Goal: Task Accomplishment & Management: Use online tool/utility

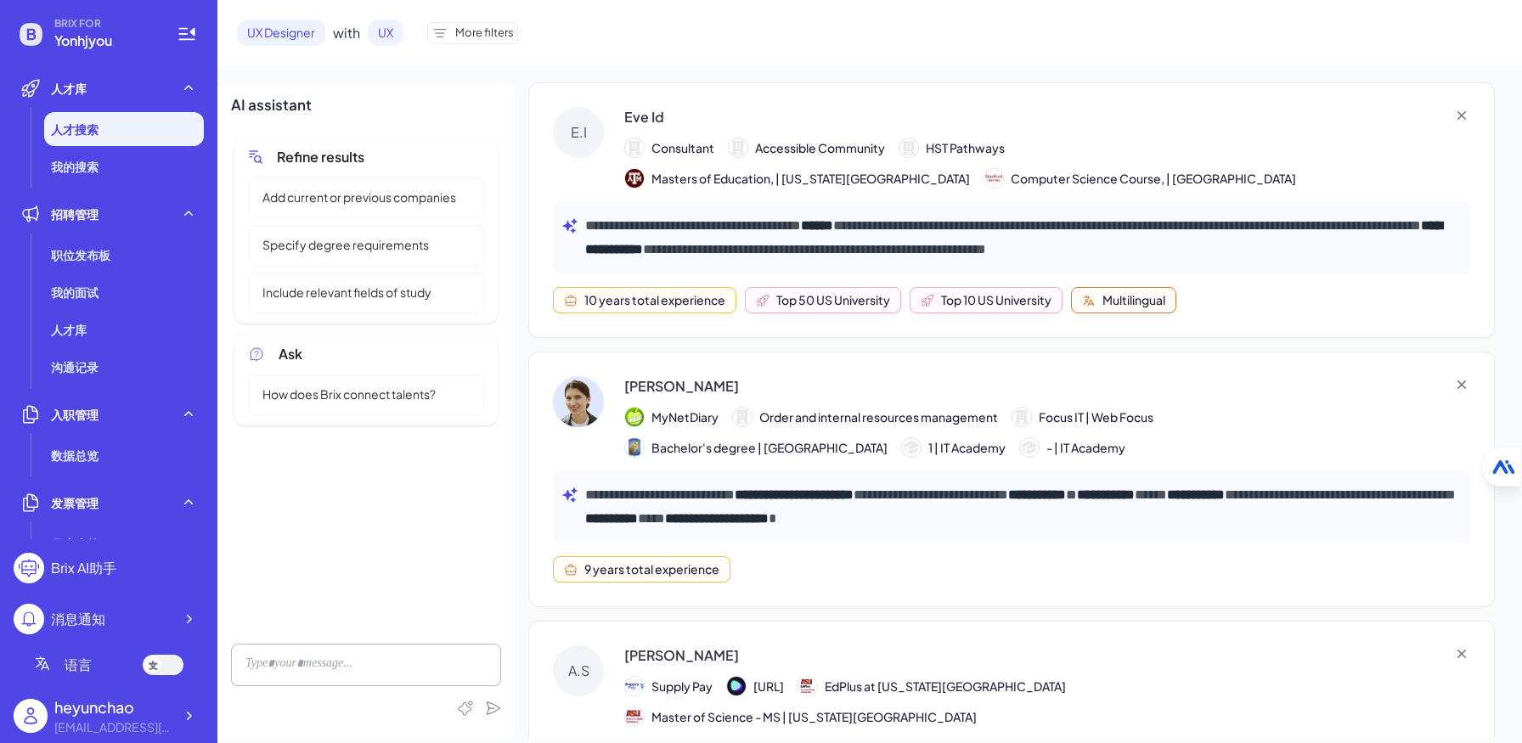
click at [844, 567] on div "9 years total experience" at bounding box center [1011, 569] width 917 height 26
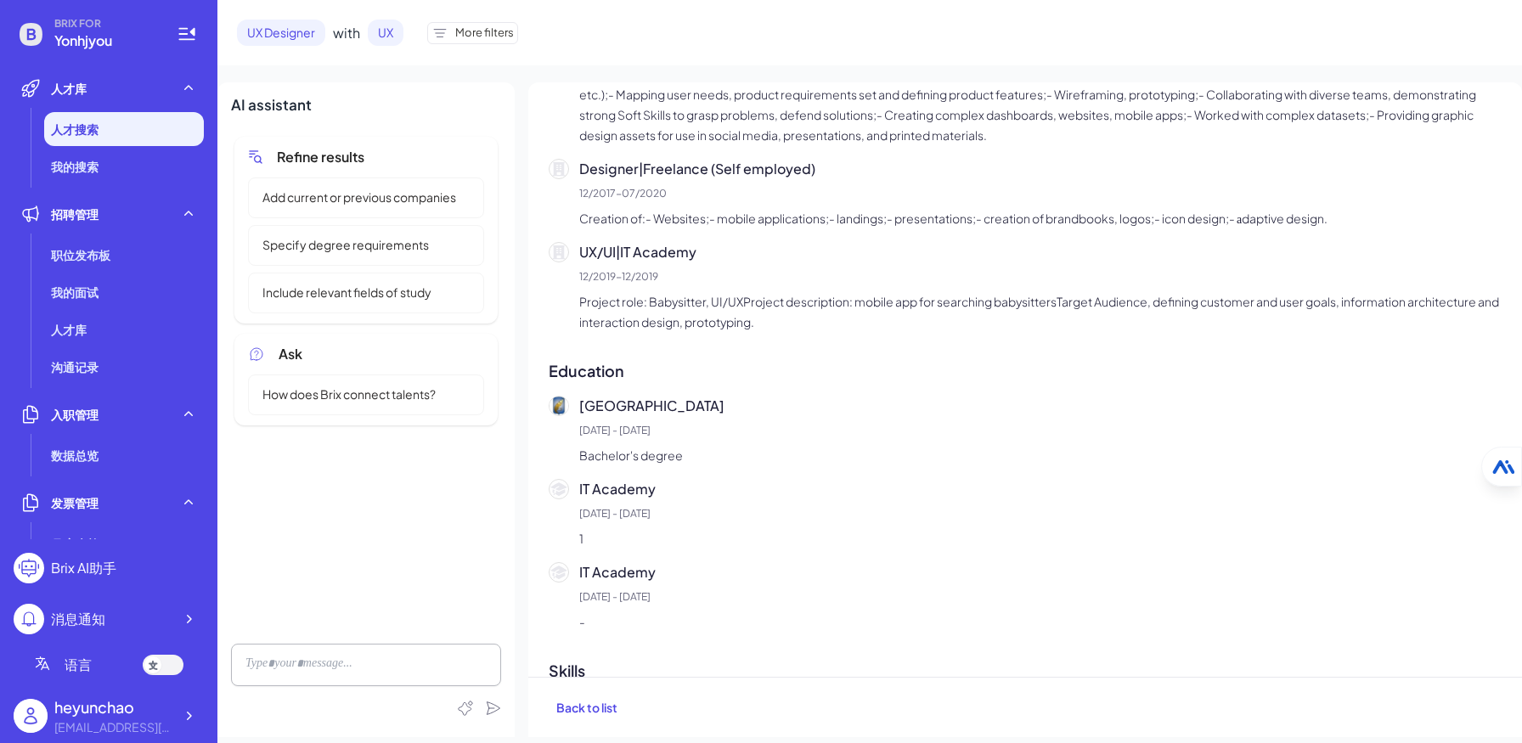
scroll to position [911, 0]
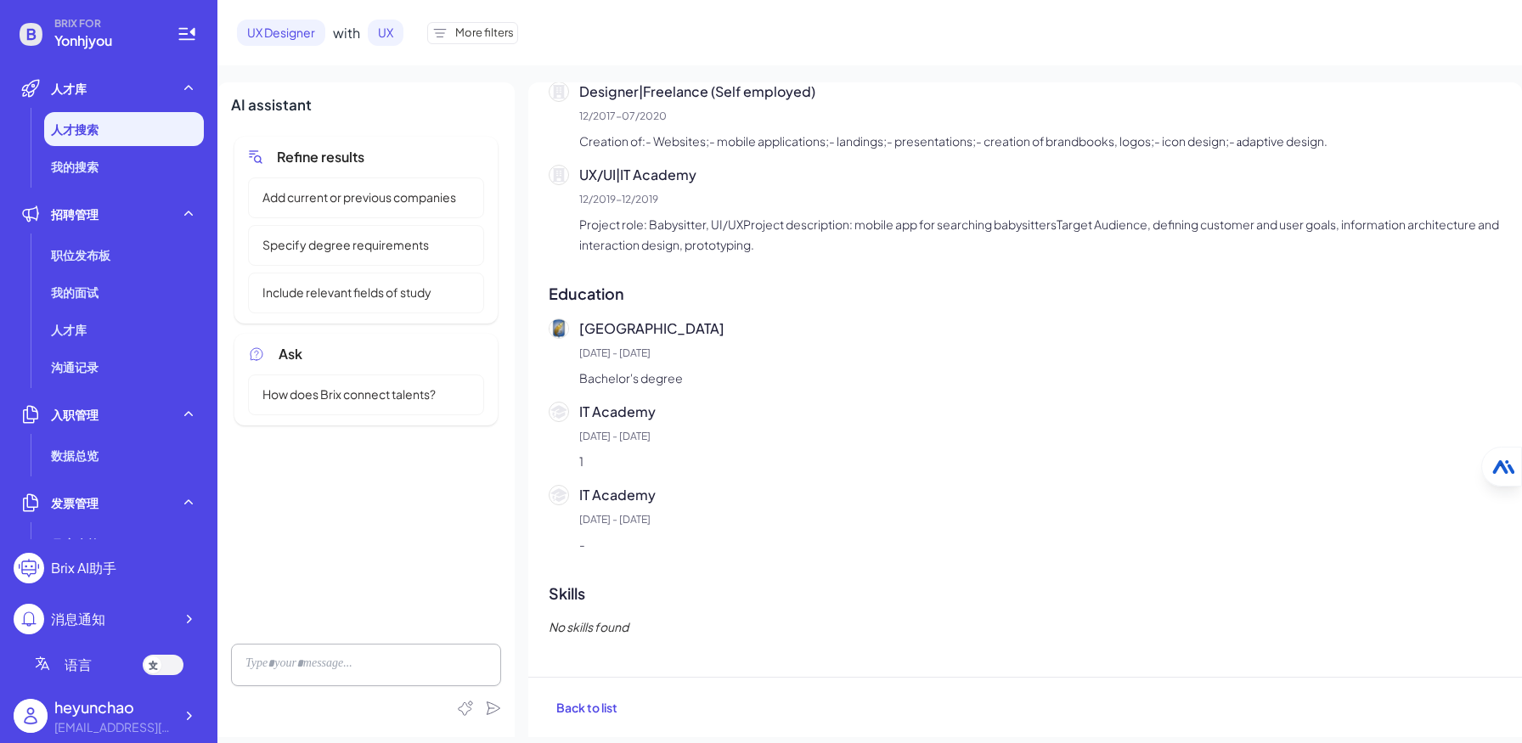
click at [463, 37] on span "More filters" at bounding box center [484, 33] width 59 height 17
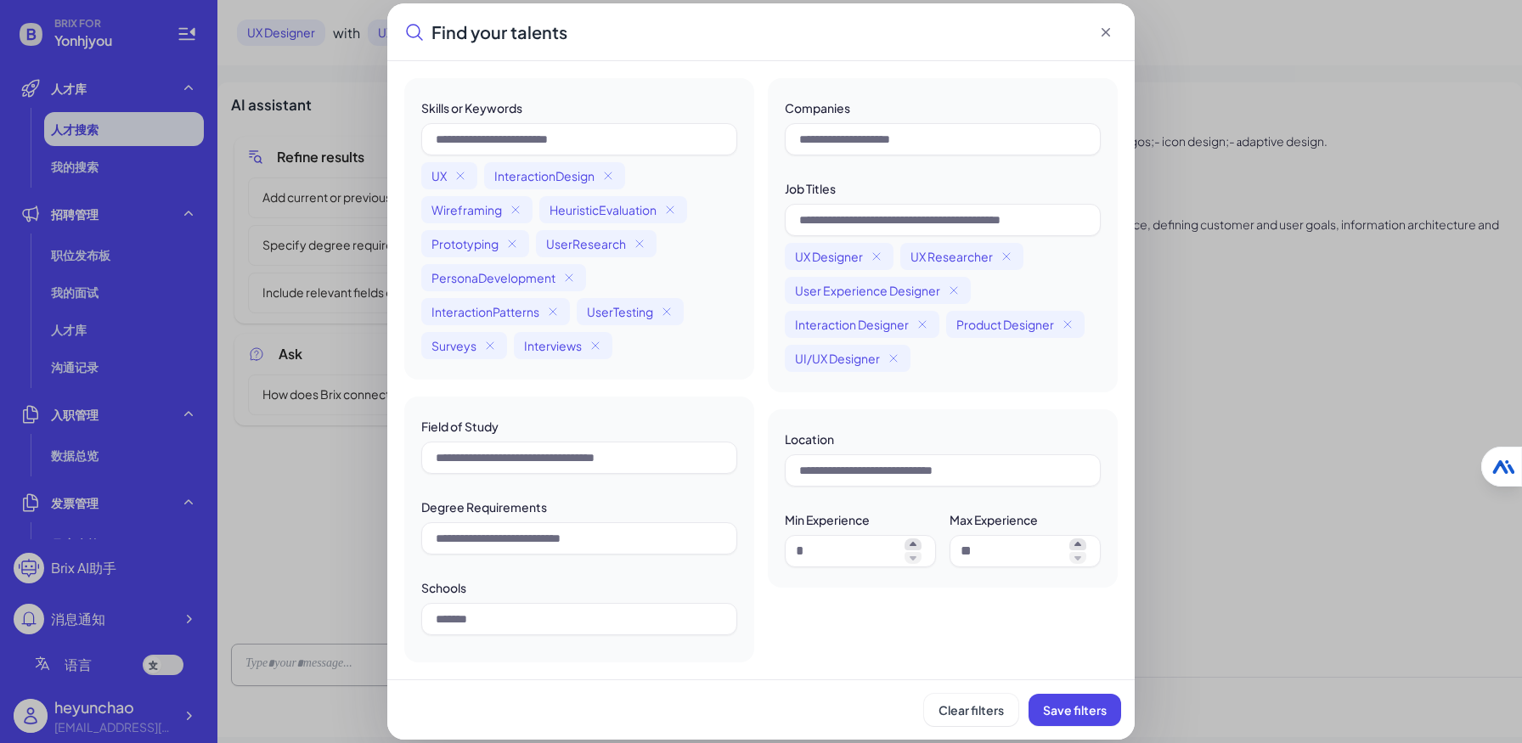
click at [735, 364] on div "Skills or Keywords UX InteractionDesign Wireframing HeuristicEvaluation Prototy…" at bounding box center [579, 229] width 350 height 302
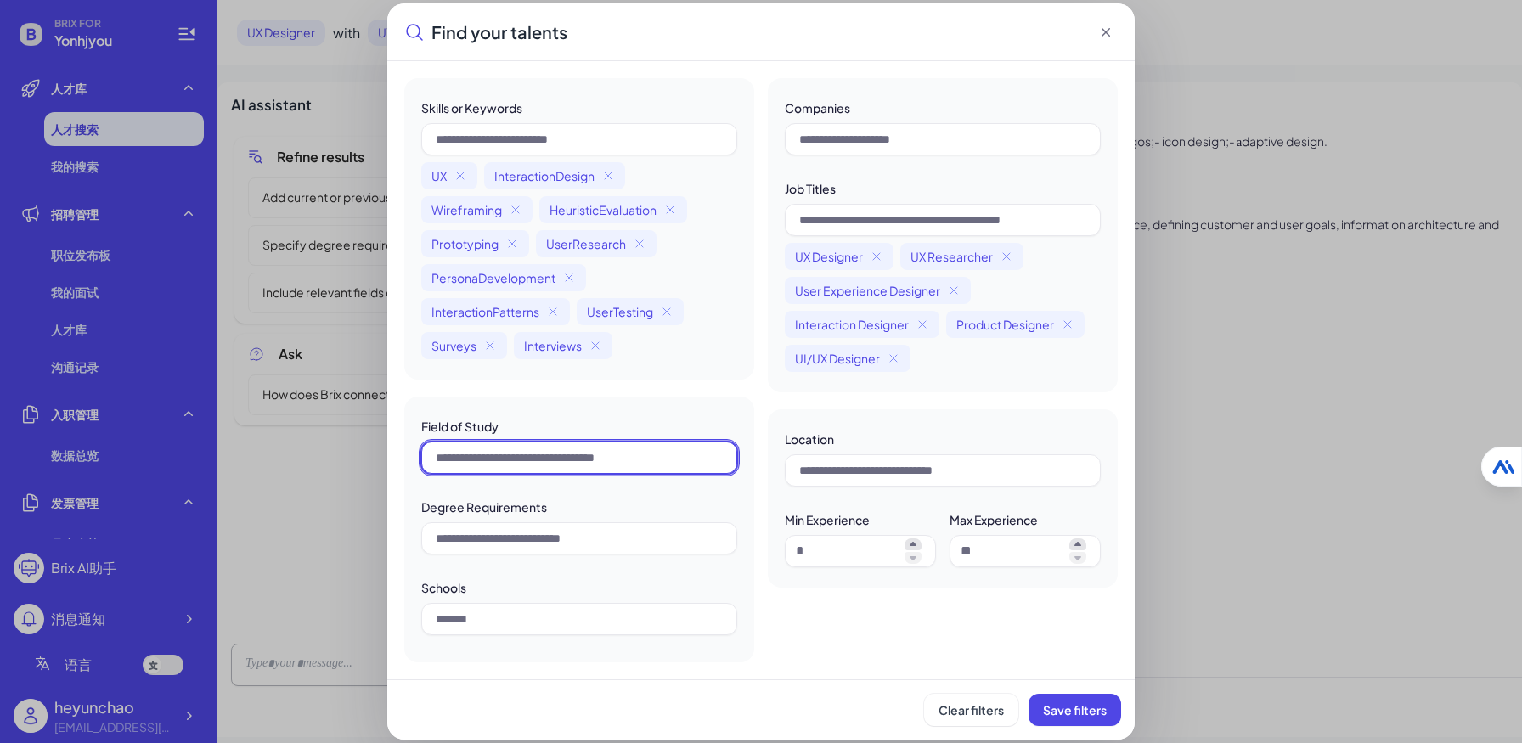
click at [654, 473] on input "text" at bounding box center [579, 458] width 316 height 32
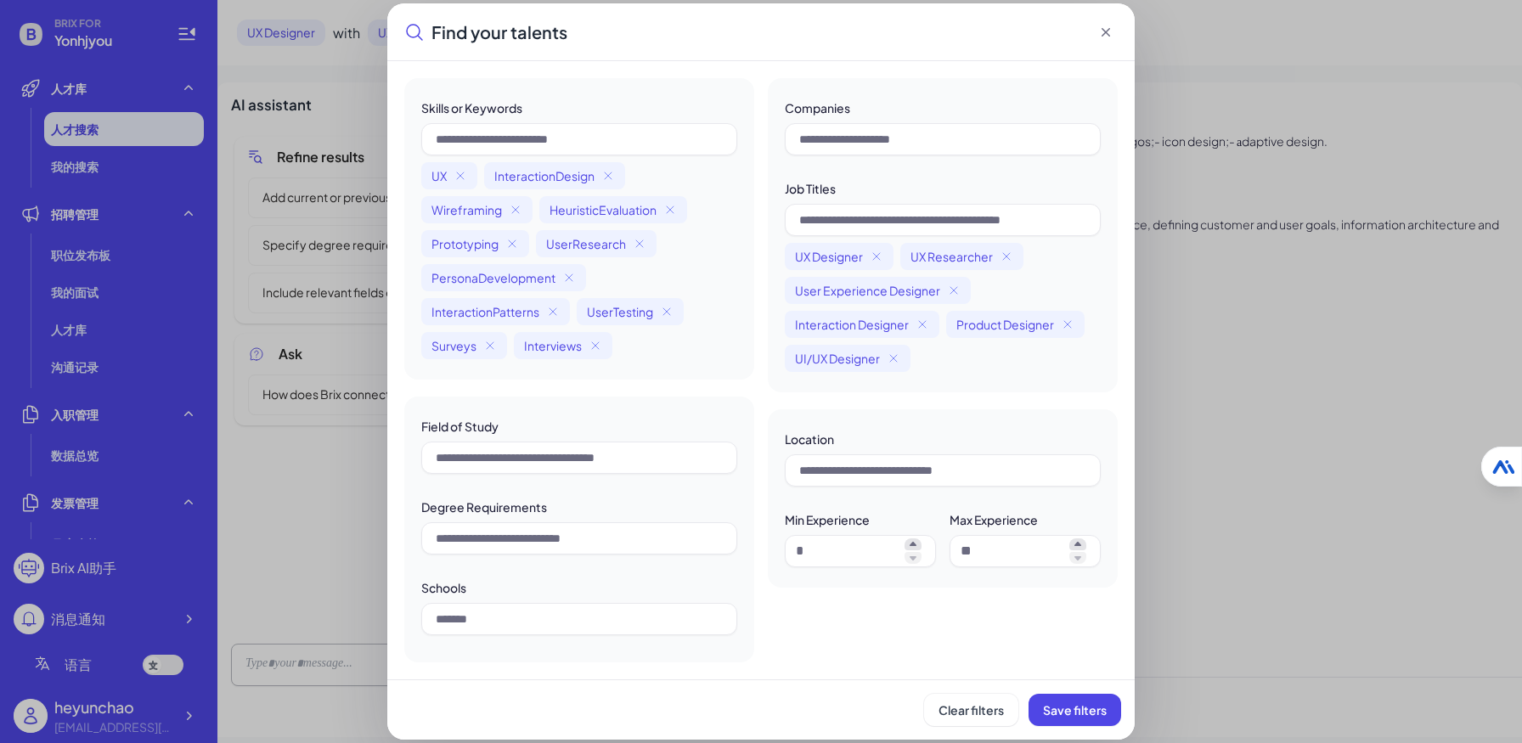
click at [663, 564] on div "Field of Study Degree Requirements Schools" at bounding box center [579, 530] width 350 height 266
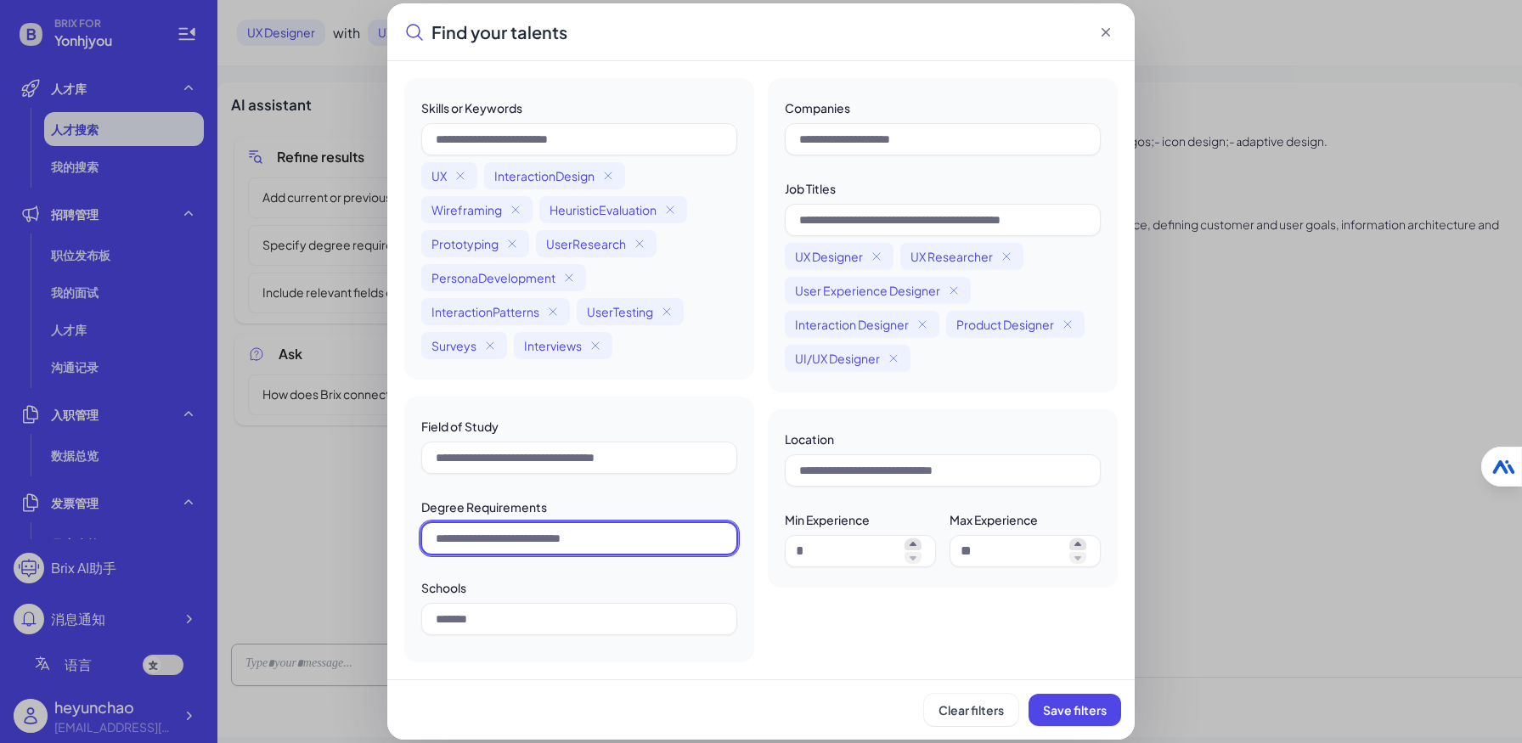
click at [657, 529] on input "text" at bounding box center [579, 538] width 316 height 32
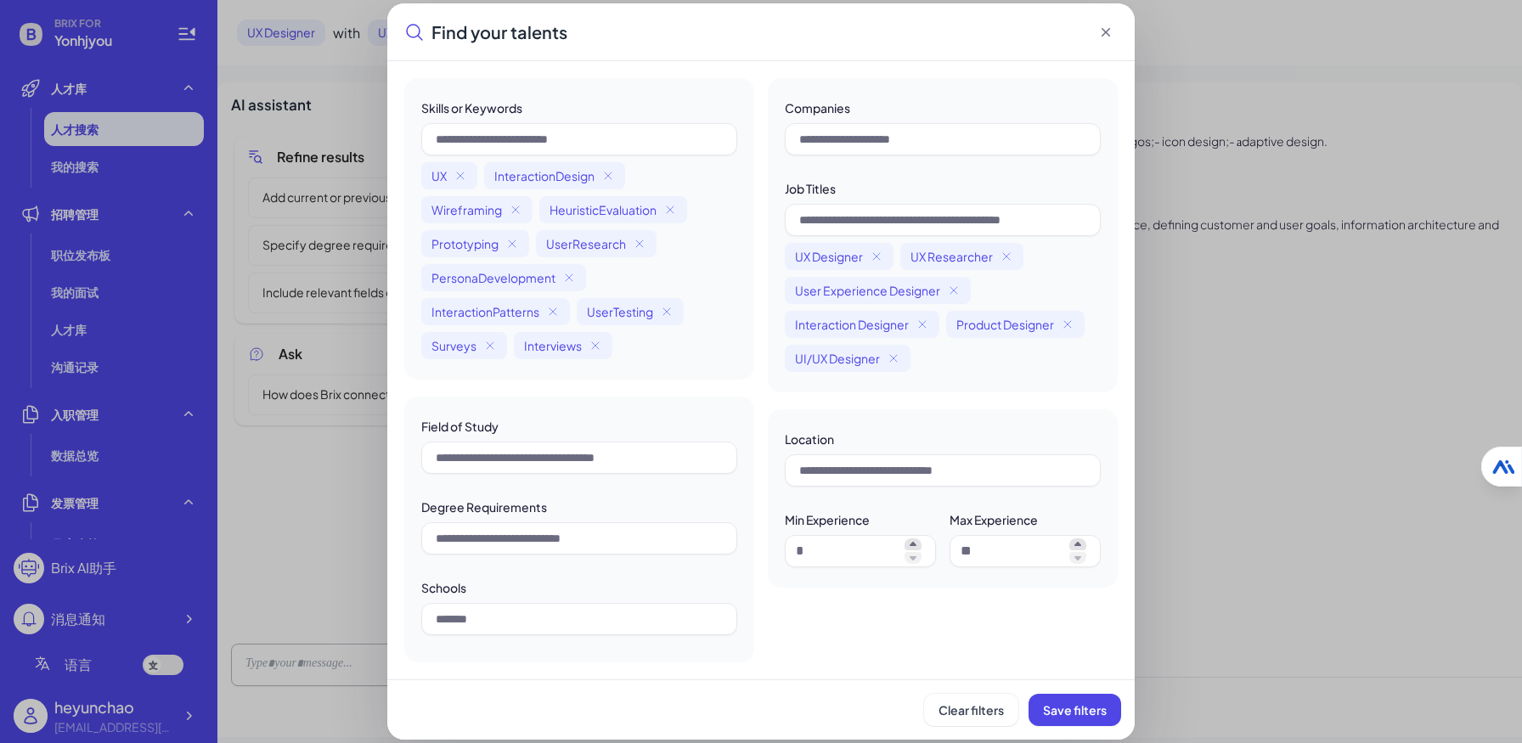
click at [824, 590] on div "Companies Job Titles UX Designer UX Researcher User Experience Designer Interac…" at bounding box center [943, 370] width 350 height 584
click at [914, 543] on icon at bounding box center [913, 545] width 17 height 12
type input "*"
click at [753, 380] on div "Skills or Keywords UX InteractionDesign Wireframing HeuristicEvaluation Prototy…" at bounding box center [579, 370] width 350 height 584
click at [1105, 29] on icon at bounding box center [1105, 32] width 17 height 17
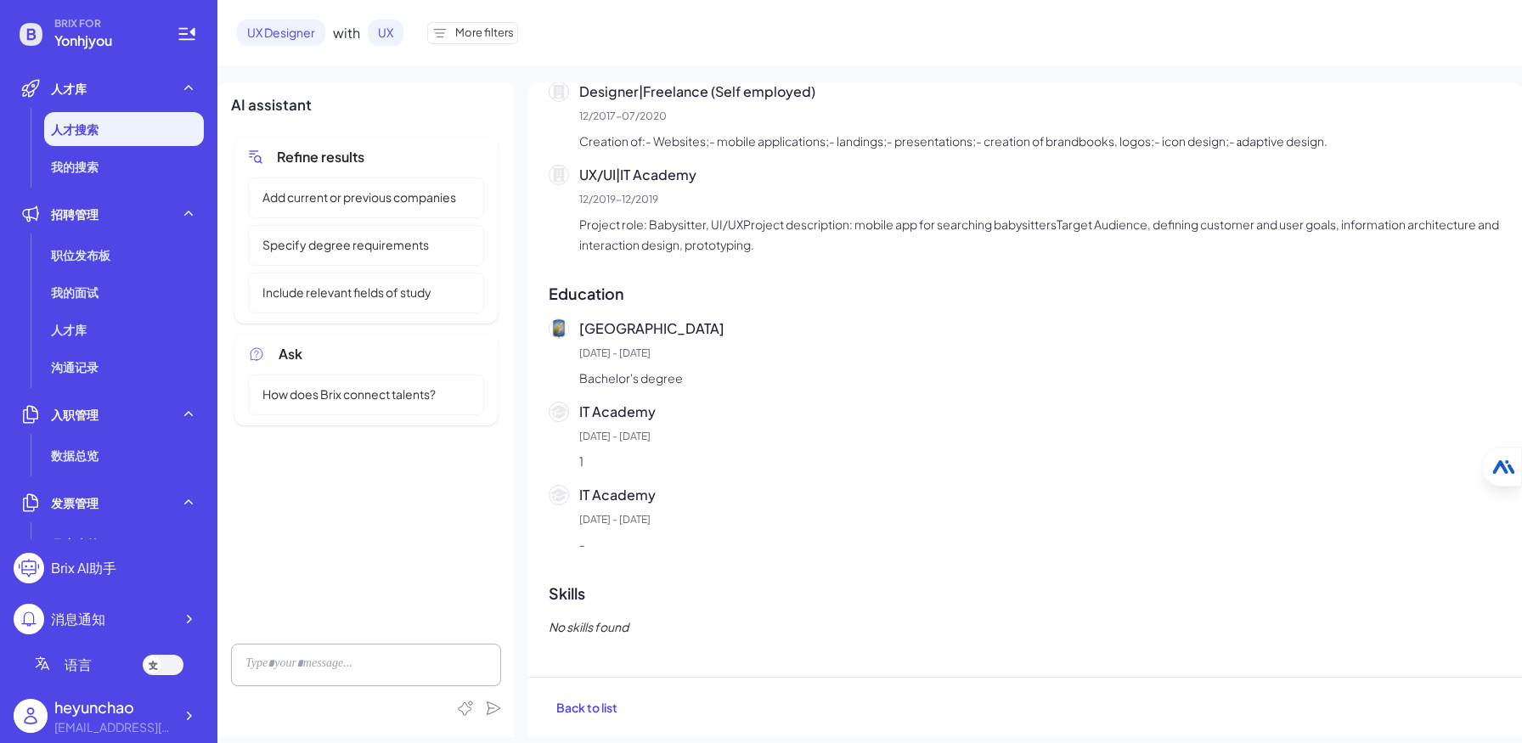
click at [313, 32] on span "UX Designer" at bounding box center [281, 33] width 88 height 26
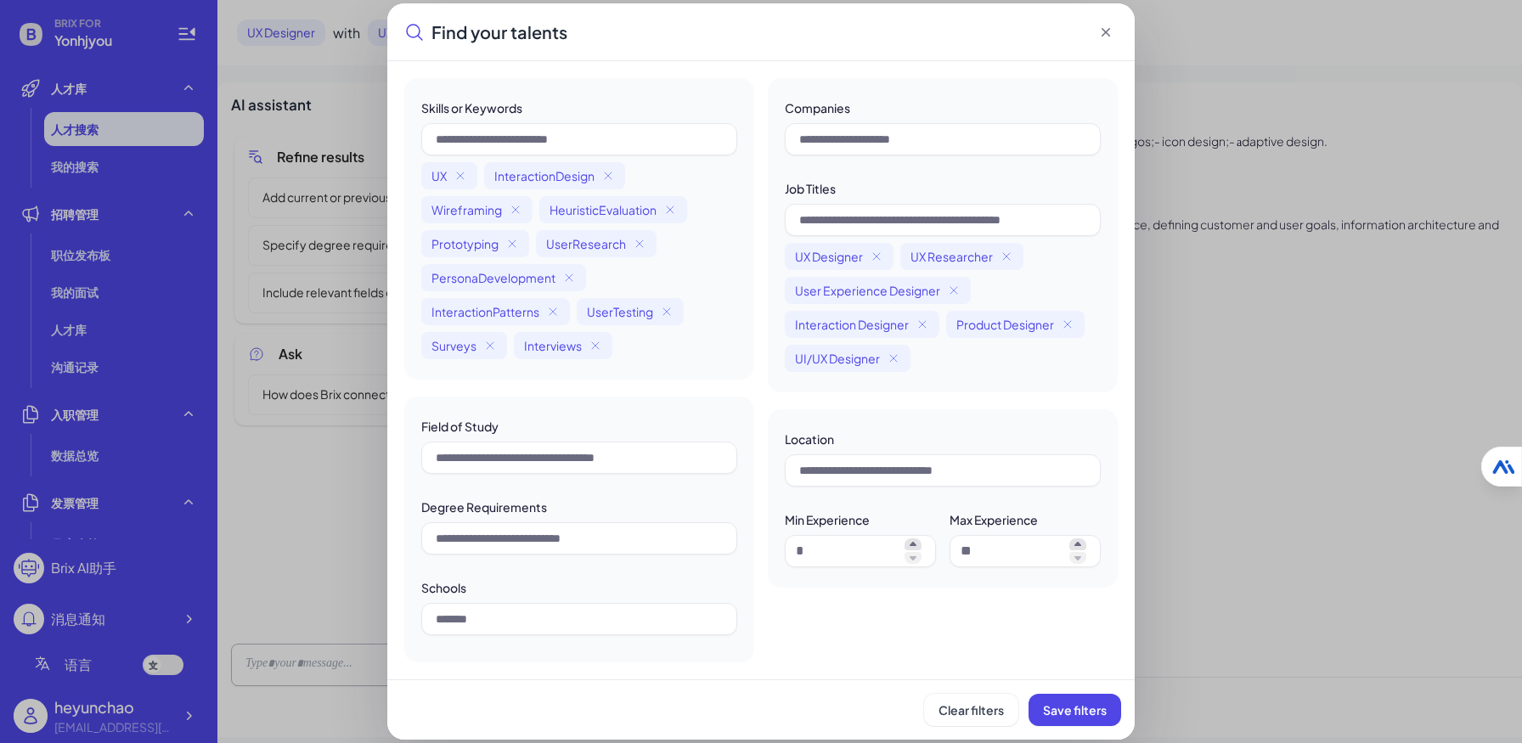
click at [1104, 26] on icon at bounding box center [1105, 32] width 17 height 17
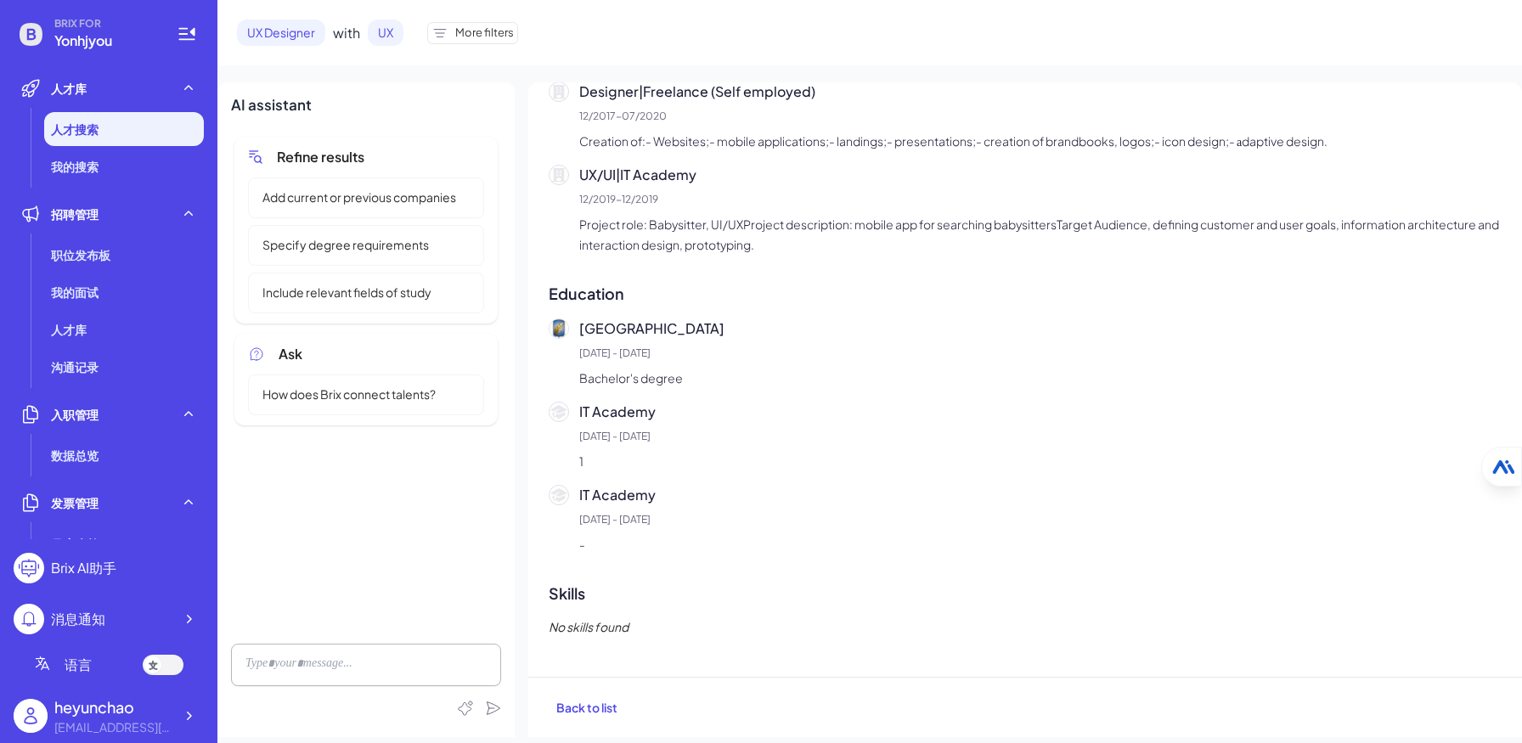
click at [398, 34] on span "UX" at bounding box center [386, 33] width 36 height 26
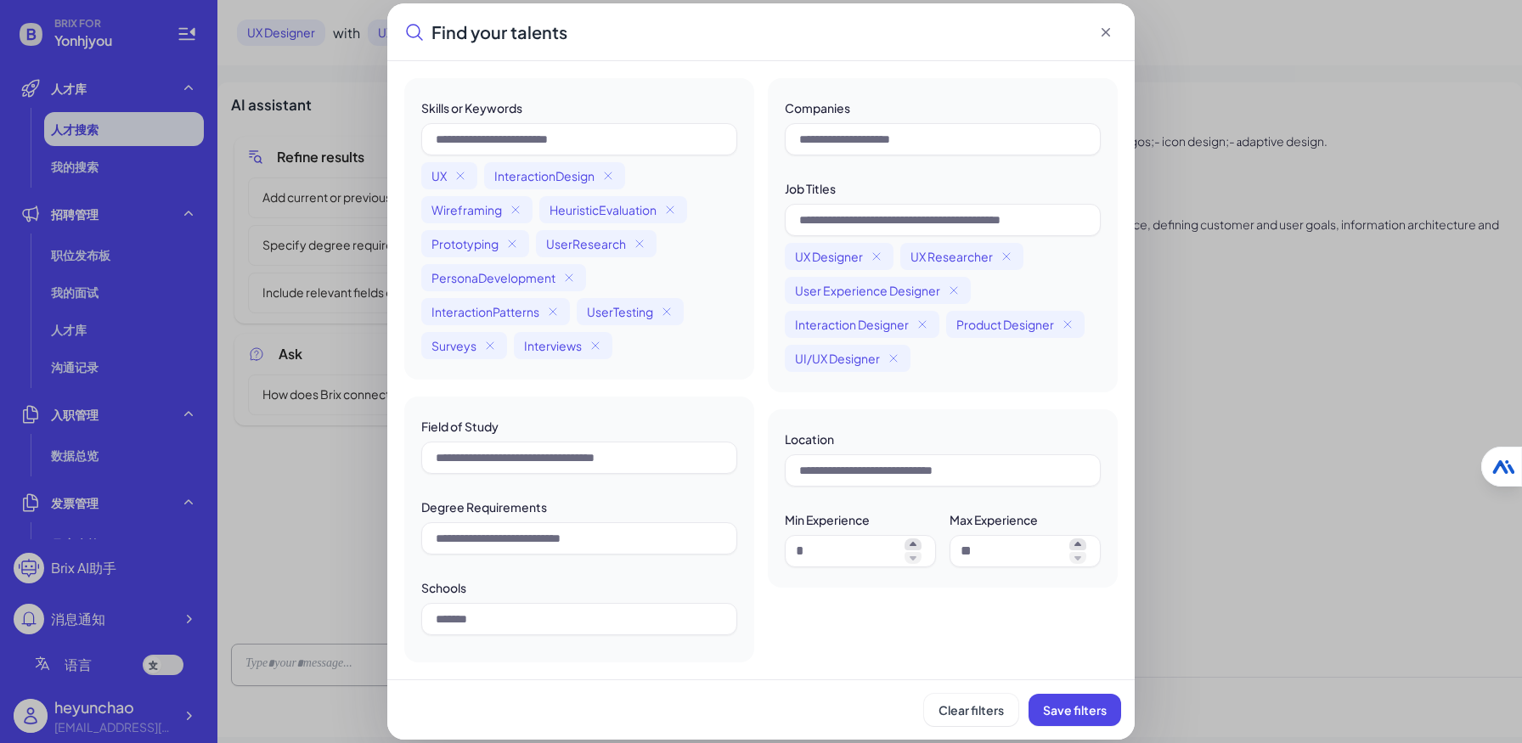
drag, startPoint x: 1109, startPoint y: 31, endPoint x: 913, endPoint y: 76, distance: 200.7
click at [1109, 31] on icon at bounding box center [1105, 32] width 17 height 17
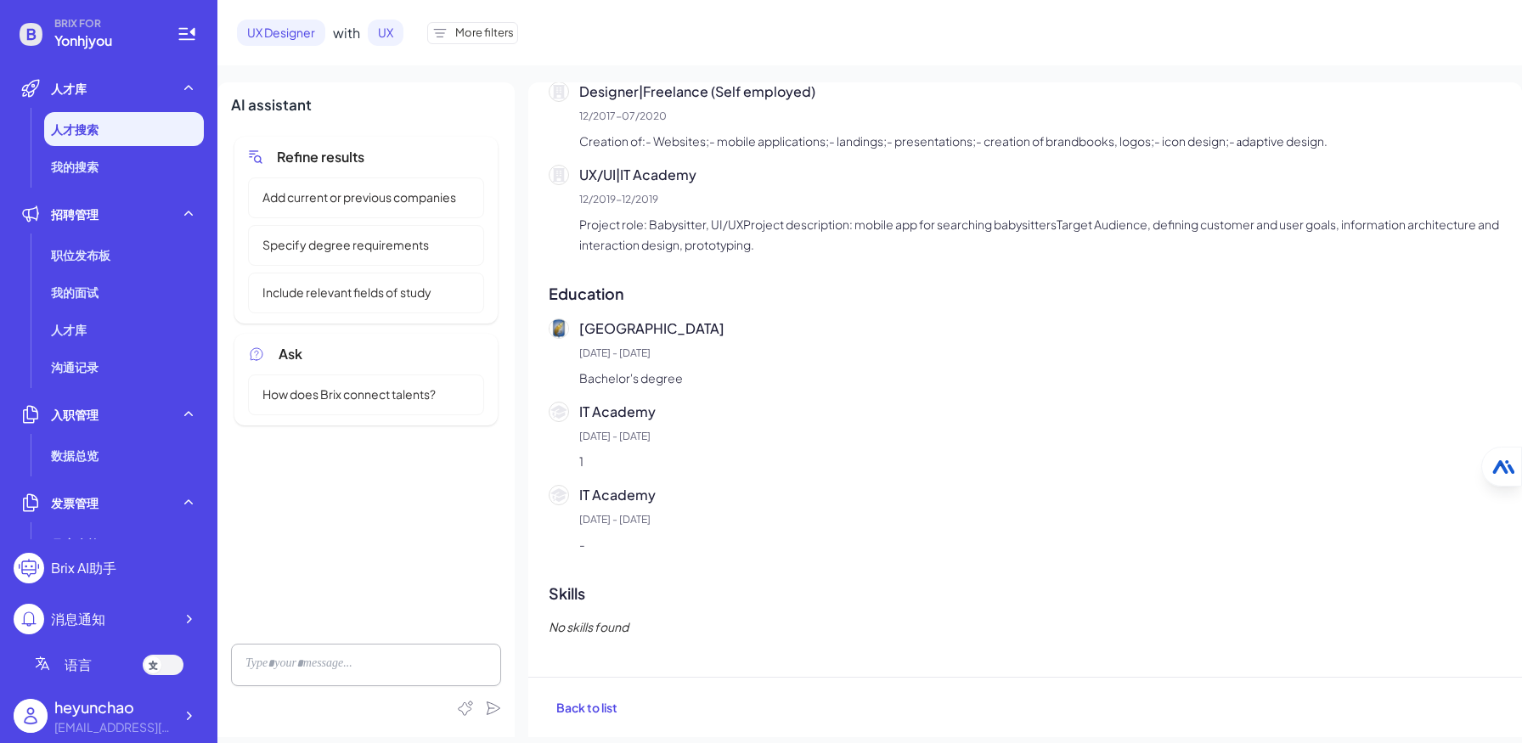
click at [476, 32] on span "More filters" at bounding box center [484, 33] width 59 height 17
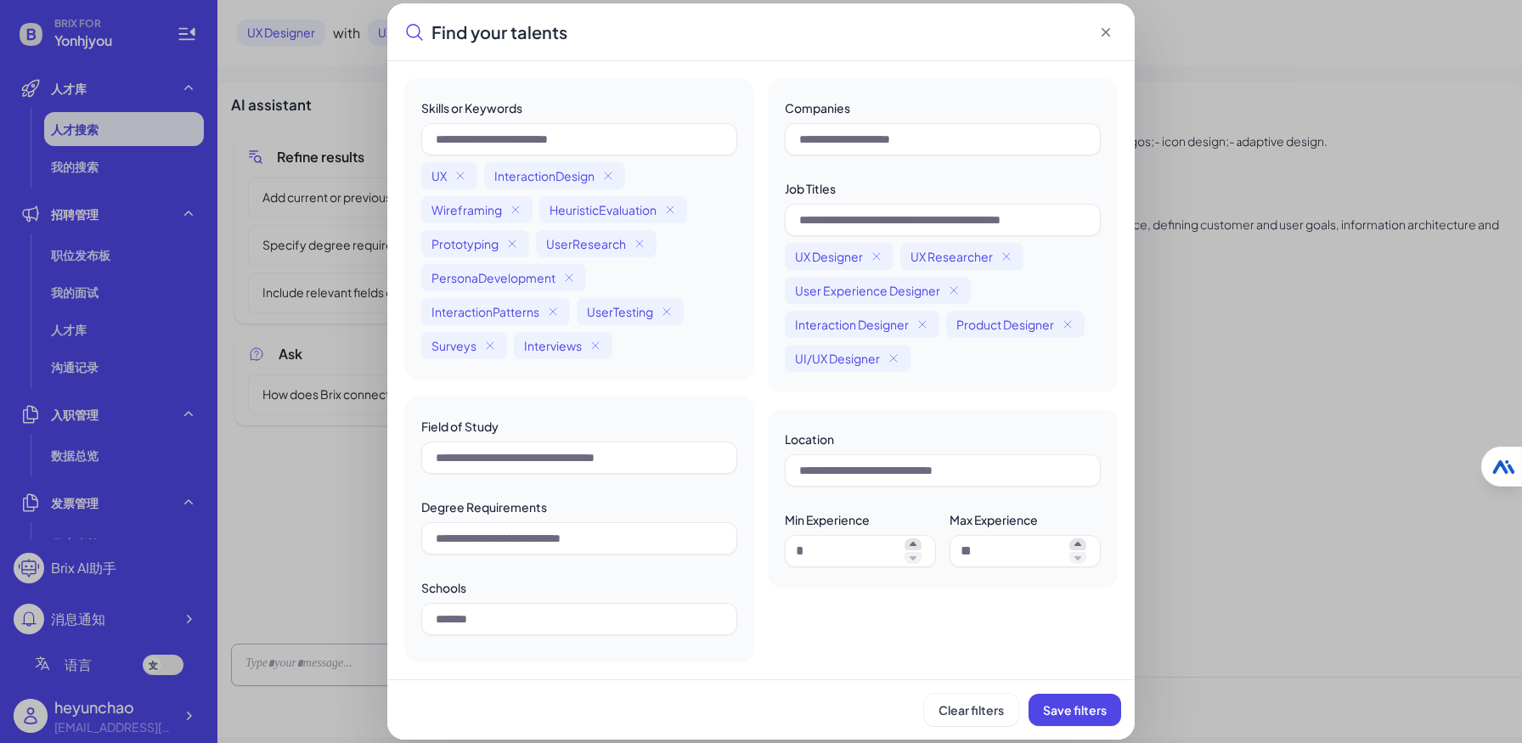
click at [1110, 32] on icon at bounding box center [1105, 32] width 17 height 17
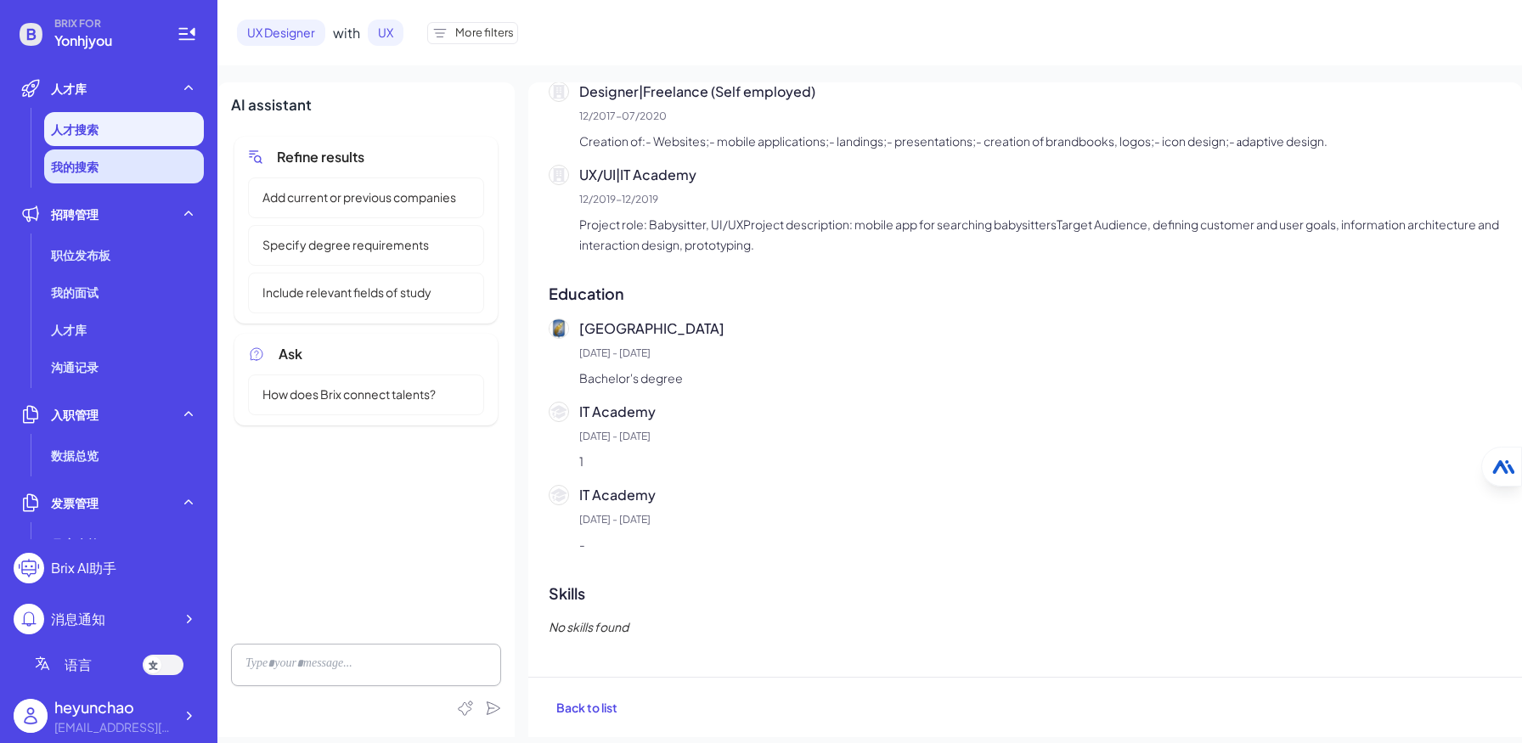
click at [90, 166] on span "我的搜索" at bounding box center [75, 166] width 48 height 17
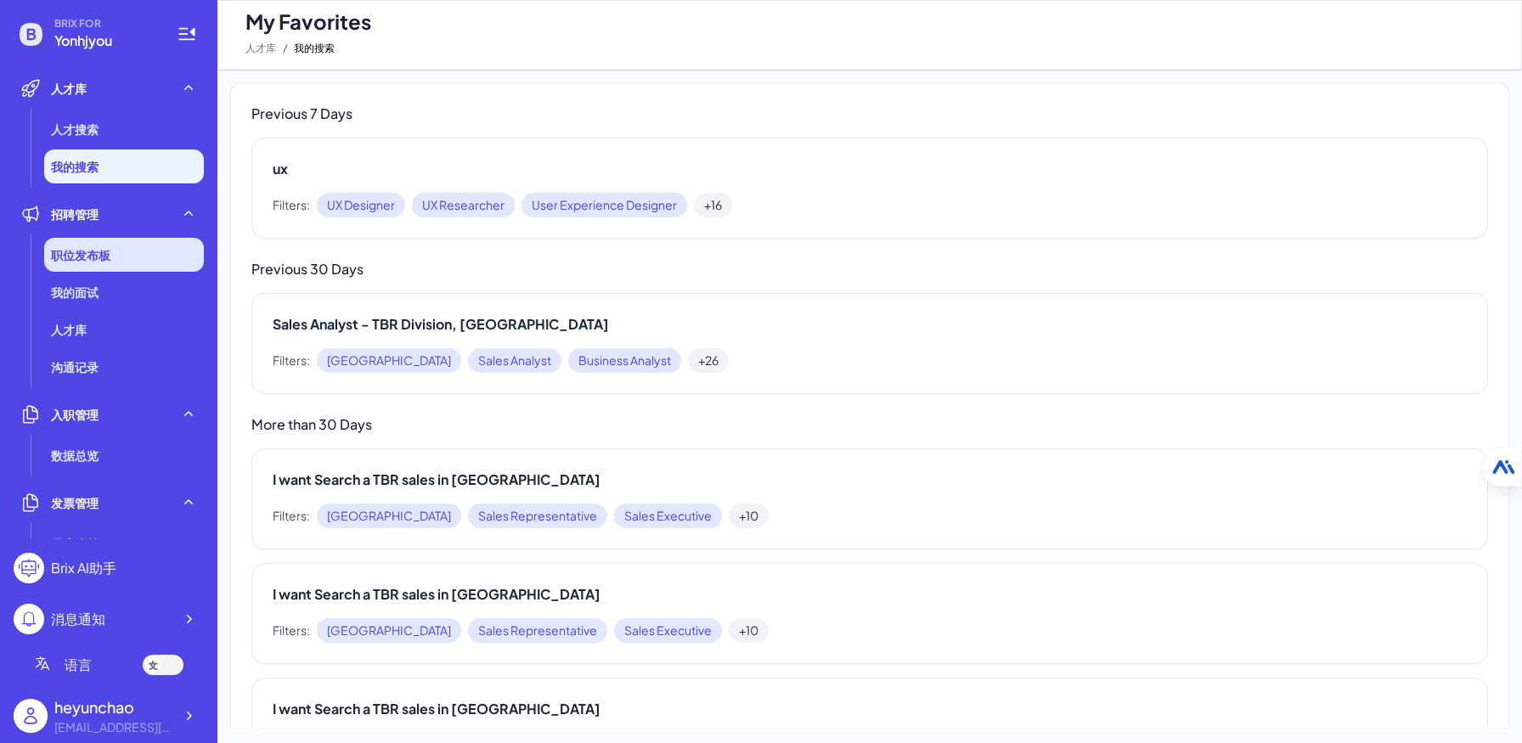
click at [136, 247] on div "职位发布板" at bounding box center [124, 255] width 160 height 34
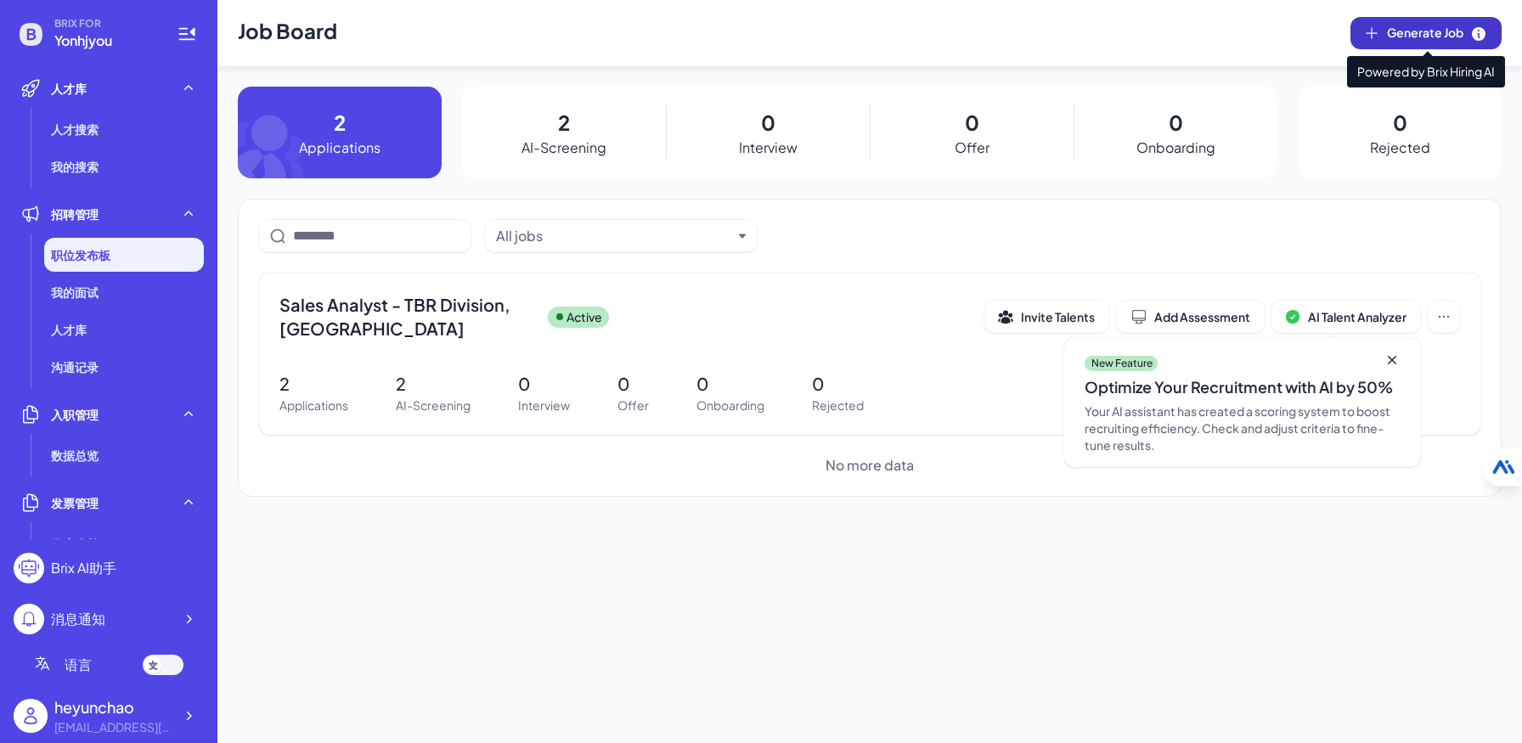
click at [1403, 38] on span "Generate Job" at bounding box center [1437, 33] width 100 height 19
click at [709, 612] on div "Job Board Generate Job 2 Applications 2 AI-Screening 0 Interview 0 Offer 0 Onbo…" at bounding box center [869, 371] width 1305 height 743
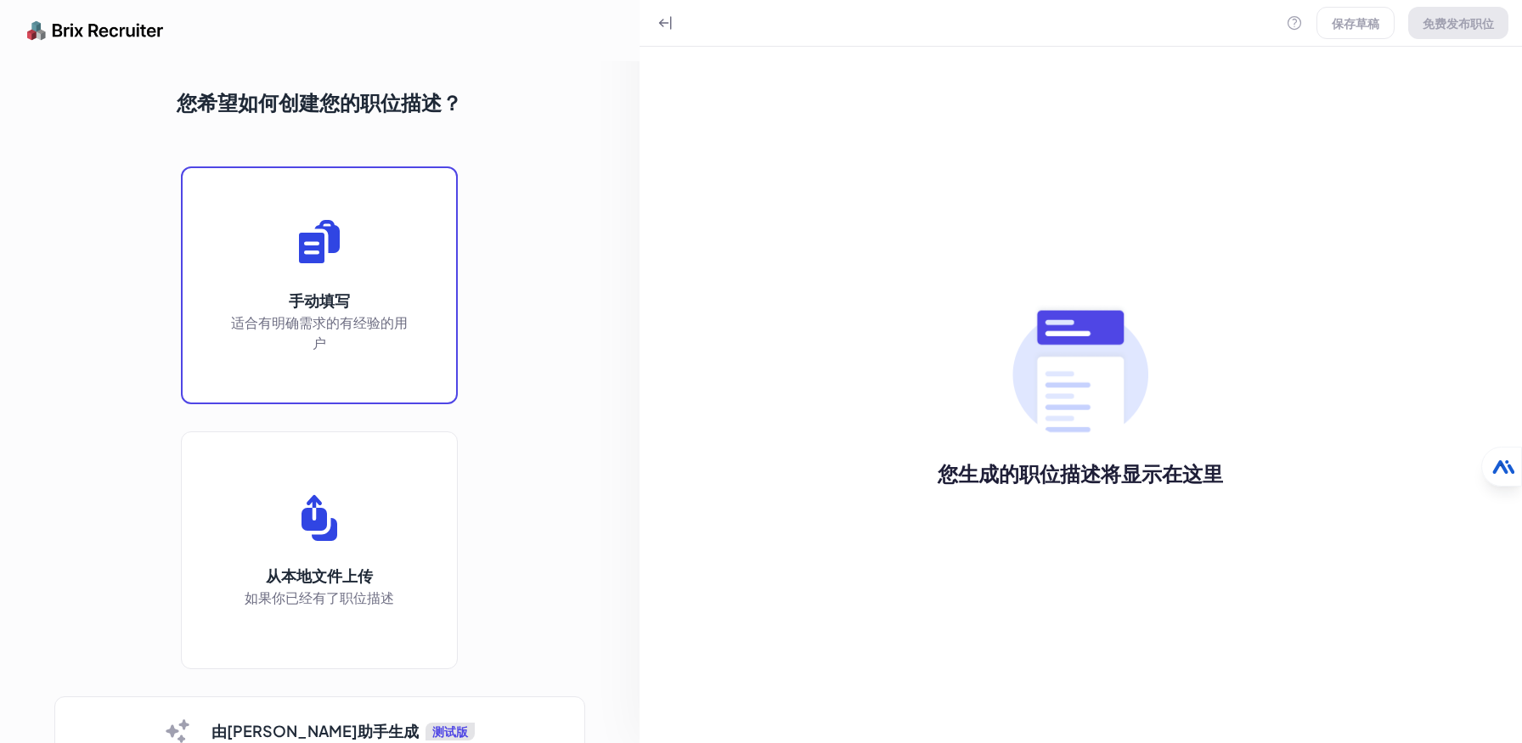
click at [394, 336] on p "适合有明确需求的有经验的用户" at bounding box center [319, 333] width 187 height 41
